Goal: Book appointment/travel/reservation

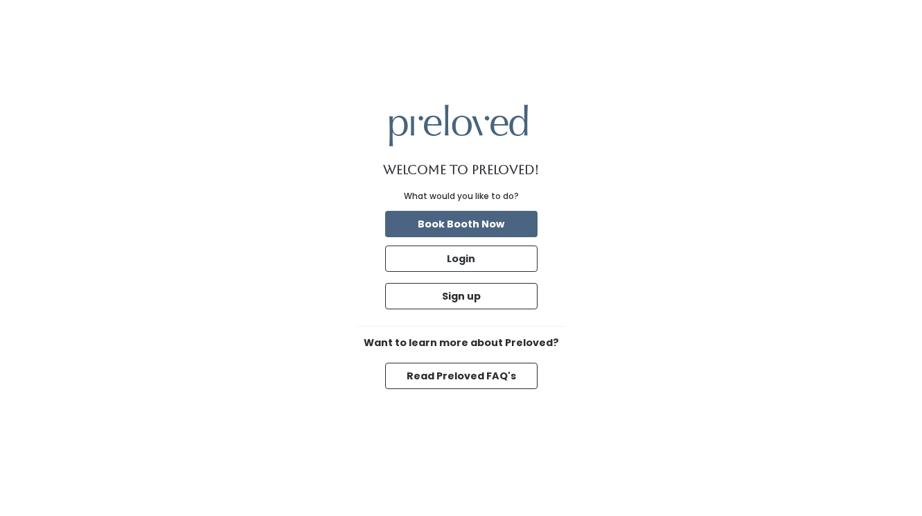
click at [494, 223] on button "Book Booth Now" at bounding box center [461, 224] width 152 height 26
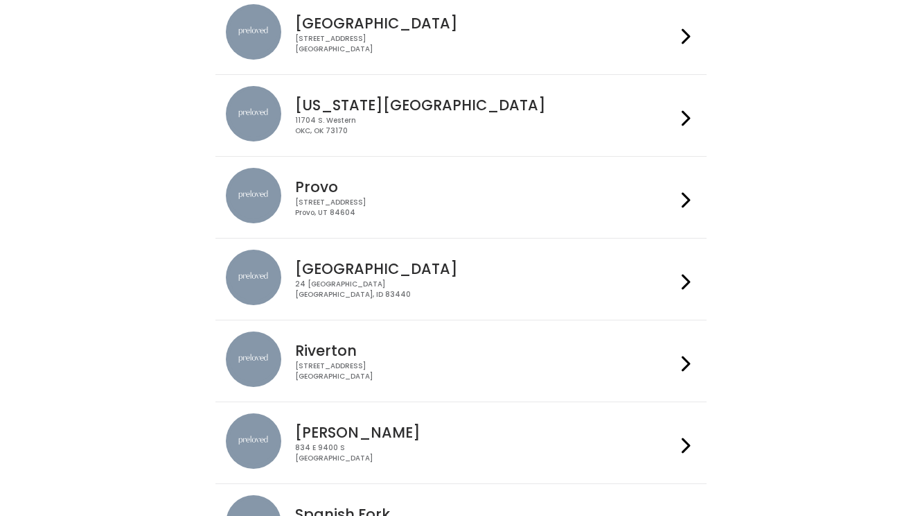
scroll to position [312, 0]
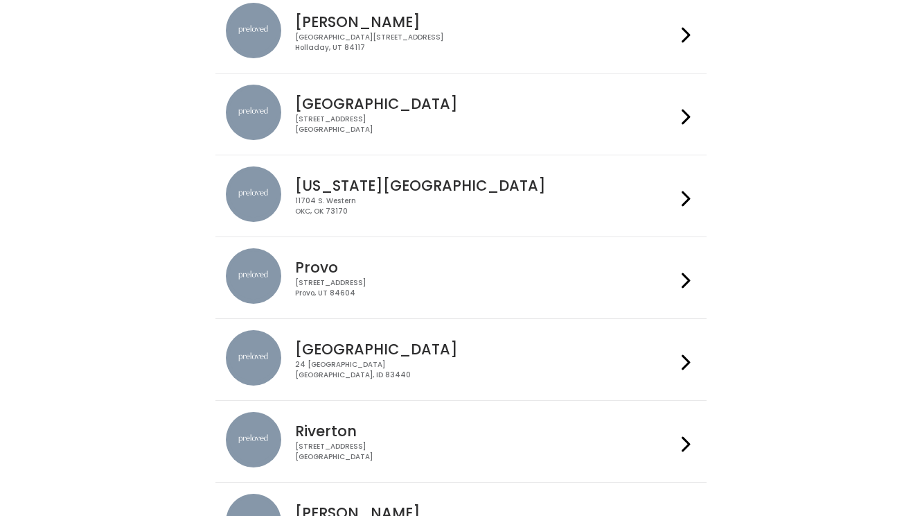
click at [320, 116] on div "[STREET_ADDRESS]" at bounding box center [485, 124] width 381 height 20
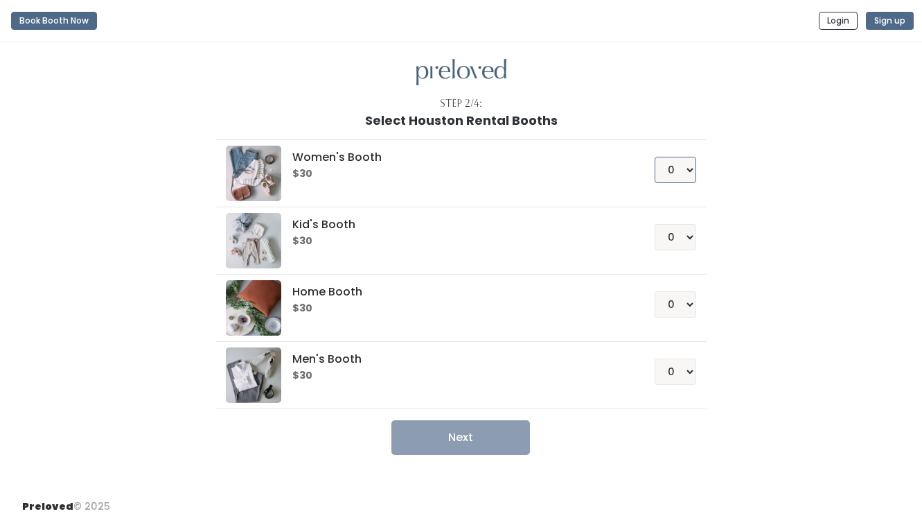
select select "1"
click at [496, 446] on button "Next" at bounding box center [461, 437] width 139 height 35
